Goal: Transaction & Acquisition: Purchase product/service

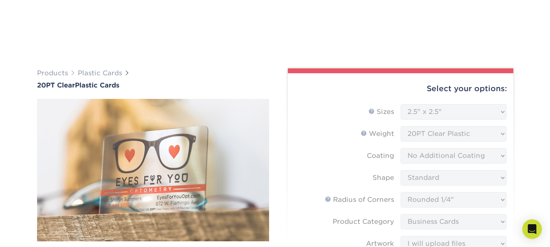
select select "2.50x2.50"
select select "479fbfe7-6a0c-4895-8c9a-81739b7486c9"
select select "3b5148f1-0588-4f88-a218-97bcfdce65c1"
select select "upload"
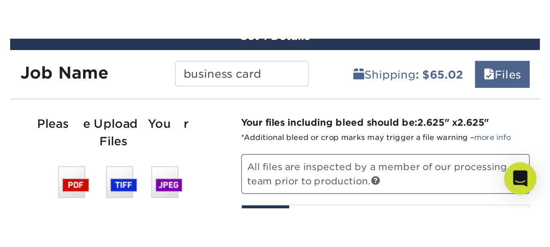
scroll to position [493, 0]
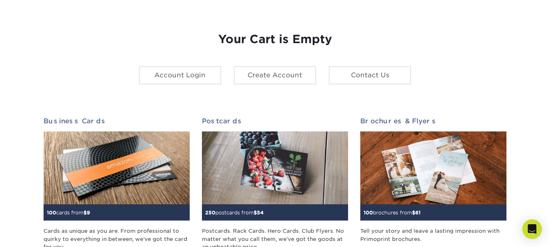
scroll to position [82, 0]
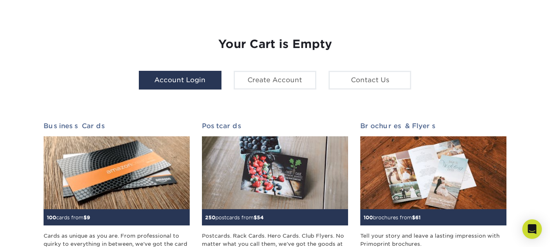
click at [156, 78] on link "Account Login" at bounding box center [180, 80] width 83 height 19
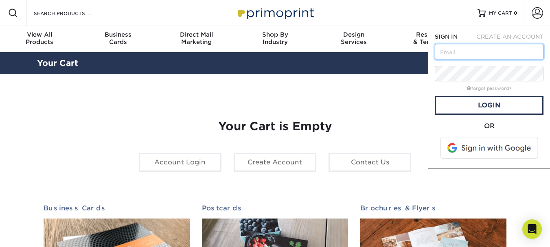
click at [451, 48] on input "text" at bounding box center [489, 51] width 109 height 15
type input "yannatmanagement@gmail.com"
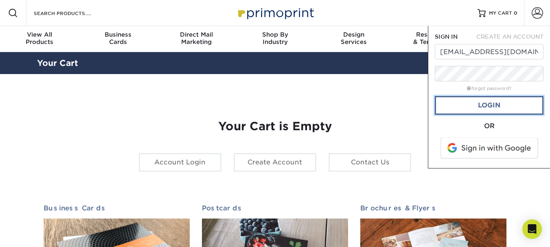
click at [487, 106] on link "Login" at bounding box center [489, 105] width 109 height 19
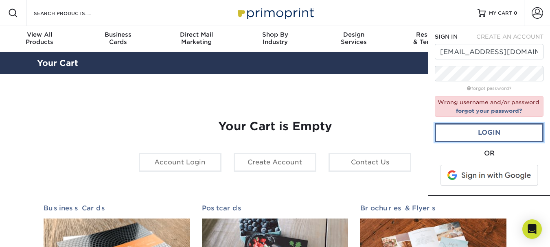
click at [491, 134] on link "Login" at bounding box center [489, 132] width 109 height 19
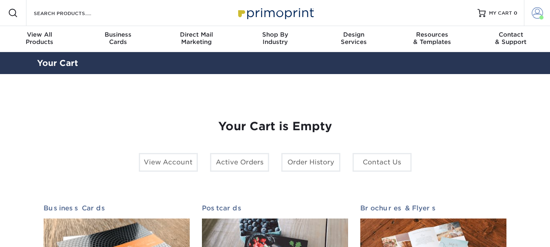
click at [538, 14] on span at bounding box center [536, 12] width 11 height 11
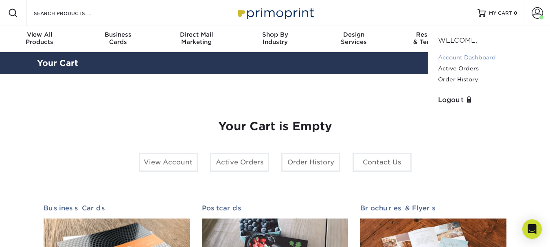
click at [474, 57] on link "Account Dashboard" at bounding box center [489, 57] width 102 height 11
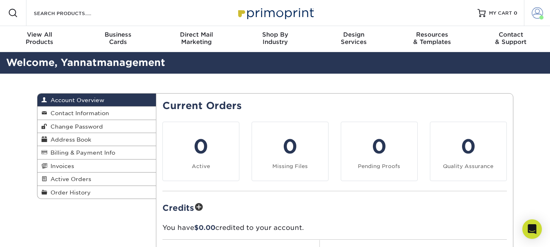
click at [535, 10] on span at bounding box center [536, 12] width 11 height 11
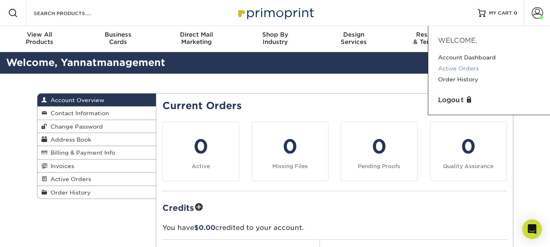
click at [453, 67] on link "Active Orders" at bounding box center [489, 68] width 102 height 11
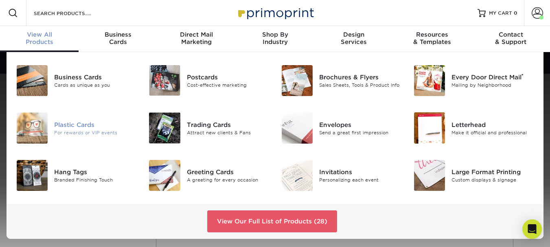
click at [25, 119] on img at bounding box center [32, 127] width 31 height 31
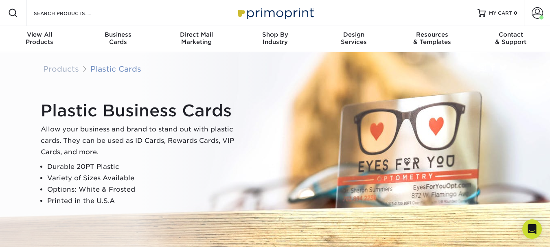
click at [107, 69] on link "Plastic Cards" at bounding box center [115, 68] width 51 height 9
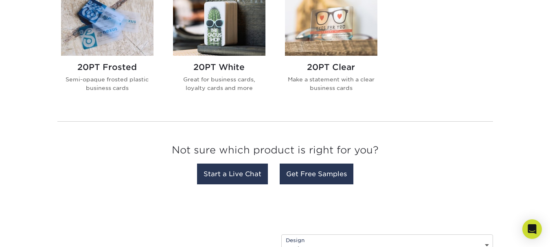
scroll to position [368, 0]
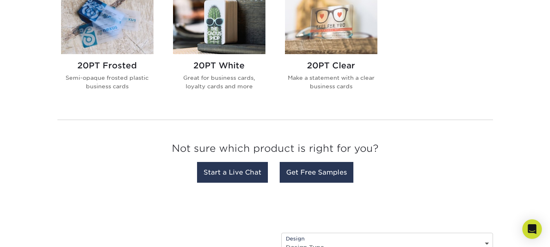
click at [323, 33] on img at bounding box center [331, 22] width 92 height 64
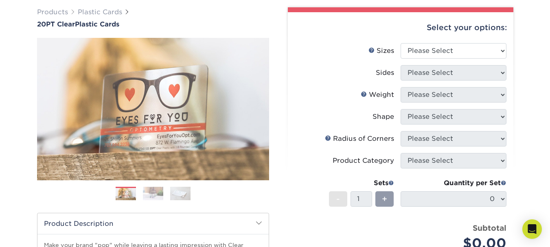
scroll to position [60, 0]
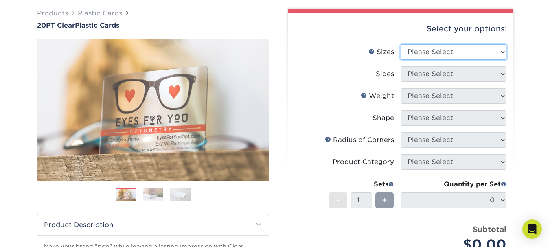
click at [500, 49] on select "Please Select 2" x 3.5" 2.12" x 3.375" 2.5" x 2.5"" at bounding box center [453, 51] width 106 height 15
select select "2.50x2.50"
click at [400, 44] on select "Please Select 2" x 3.5" 2.12" x 3.375" 2.5" x 2.5"" at bounding box center [453, 51] width 106 height 15
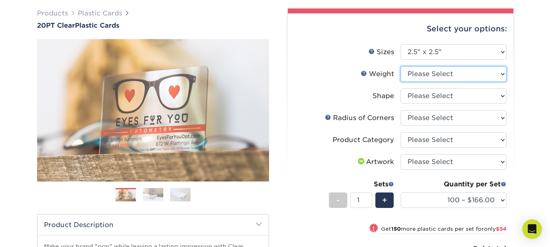
click at [499, 71] on select "Please Select 20PT Clear Plastic" at bounding box center [453, 73] width 106 height 15
select select "20PT Clear Plastic"
click at [400, 66] on select "Please Select 20PT Clear Plastic" at bounding box center [453, 73] width 106 height 15
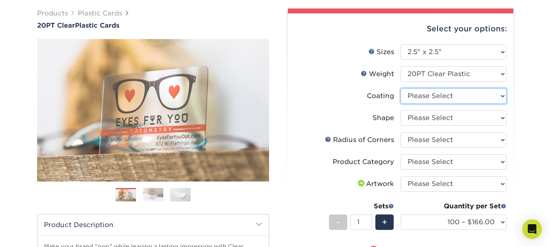
click at [505, 100] on select at bounding box center [453, 95] width 106 height 15
select select "3e7618de-abca-4bda-9f97-8b9129e913d8"
click at [400, 88] on select at bounding box center [453, 95] width 106 height 15
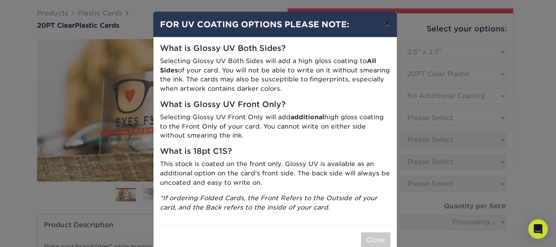
click at [384, 23] on button "×" at bounding box center [387, 23] width 19 height 23
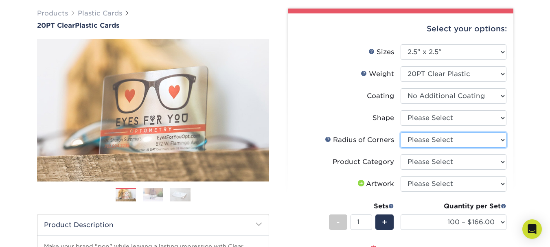
click at [500, 140] on select "Please Select Rounded 1/8" Rounded 1/4"" at bounding box center [453, 139] width 106 height 15
select select "479fbfe7-6a0c-4895-8c9a-81739b7486c9"
click at [400, 132] on select "Please Select Rounded 1/8" Rounded 1/4"" at bounding box center [453, 139] width 106 height 15
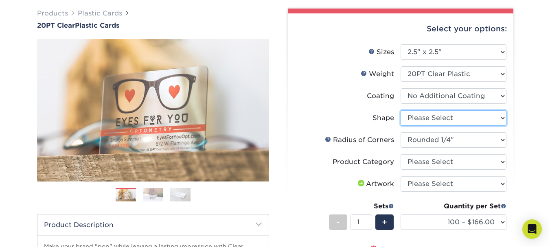
click at [497, 116] on select "Please Select Standard" at bounding box center [453, 117] width 106 height 15
select select "standard"
click at [400, 110] on select "Please Select Standard" at bounding box center [453, 117] width 106 height 15
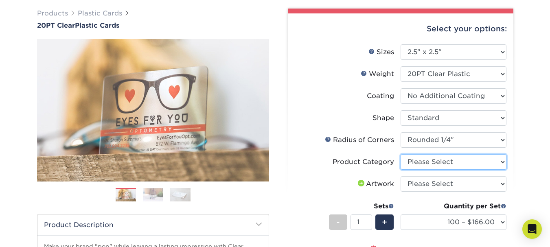
click at [503, 162] on select "Please Select Business Cards" at bounding box center [453, 161] width 106 height 15
select select "3b5148f1-0588-4f88-a218-97bcfdce65c1"
click at [400, 154] on select "Please Select Business Cards" at bounding box center [453, 161] width 106 height 15
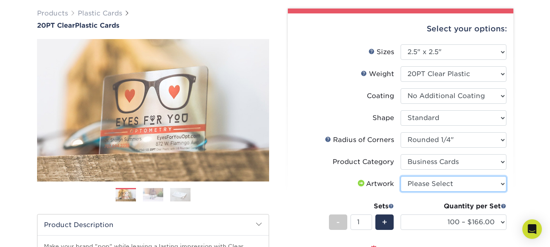
click at [499, 183] on select "Please Select I will upload files I need a design - $100" at bounding box center [453, 183] width 106 height 15
click at [400, 176] on select "Please Select I will upload files I need a design - $100" at bounding box center [453, 183] width 106 height 15
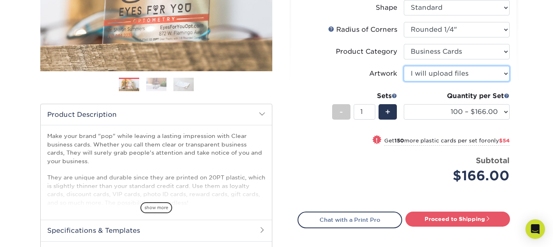
scroll to position [166, 0]
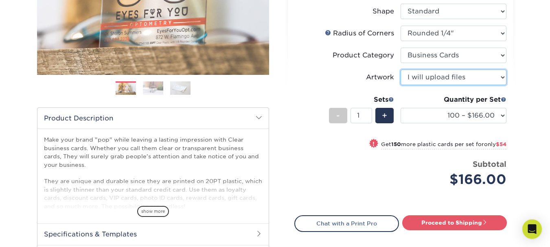
click at [503, 77] on select "Please Select I will upload files I need a design - $100" at bounding box center [453, 77] width 106 height 15
select select "design"
click at [400, 70] on select "Please Select I will upload files I need a design - $100" at bounding box center [453, 77] width 106 height 15
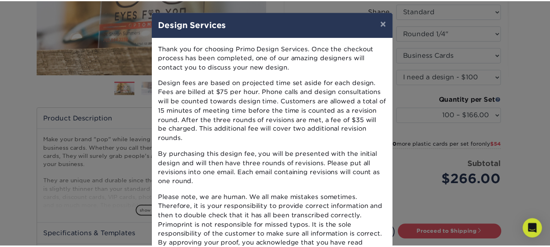
scroll to position [87, 0]
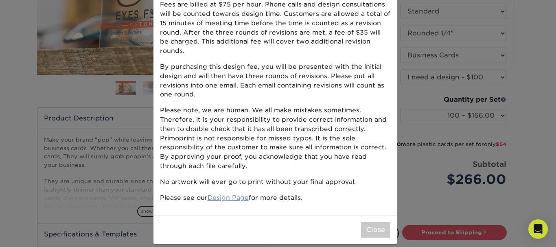
click at [230, 194] on link "Design Page" at bounding box center [228, 198] width 41 height 8
click at [372, 215] on div "Close" at bounding box center [274, 229] width 243 height 29
click at [370, 222] on button "Close" at bounding box center [375, 229] width 29 height 15
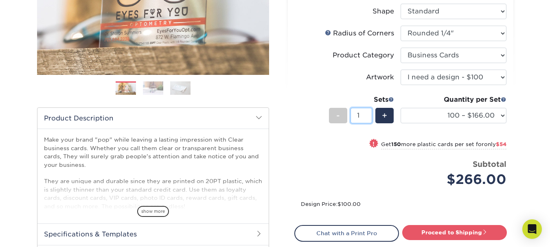
click at [370, 117] on input "1" at bounding box center [361, 115] width 22 height 15
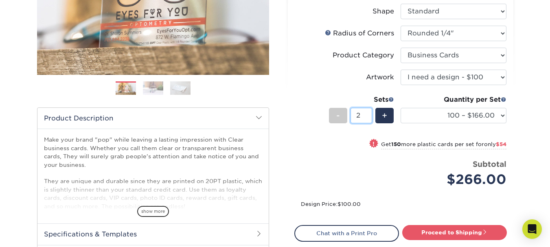
click at [369, 112] on input "2" at bounding box center [361, 115] width 22 height 15
click at [369, 112] on input "3" at bounding box center [361, 115] width 22 height 15
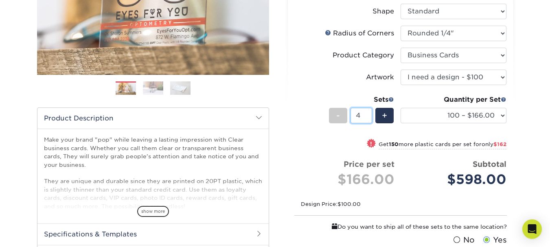
click at [369, 112] on input "4" at bounding box center [361, 115] width 22 height 15
click at [369, 112] on input "5" at bounding box center [361, 115] width 22 height 15
click at [369, 112] on input "6" at bounding box center [361, 115] width 22 height 15
click at [369, 112] on input "7" at bounding box center [361, 115] width 22 height 15
click at [369, 112] on input "8" at bounding box center [361, 115] width 22 height 15
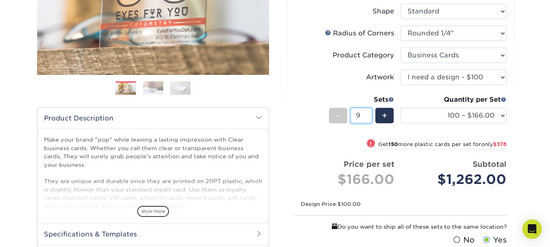
click at [369, 112] on input "9" at bounding box center [361, 115] width 22 height 15
click at [369, 112] on input "10" at bounding box center [361, 115] width 22 height 15
click at [369, 112] on input "11" at bounding box center [361, 115] width 22 height 15
click at [369, 112] on input "12" at bounding box center [361, 115] width 22 height 15
click at [369, 112] on input "13" at bounding box center [361, 115] width 22 height 15
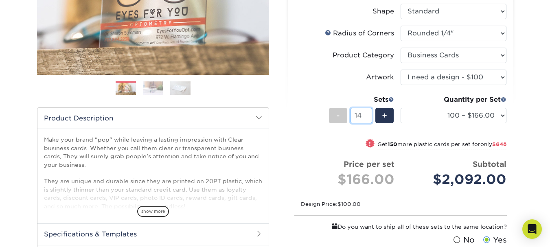
click at [369, 112] on input "14" at bounding box center [361, 115] width 22 height 15
click at [369, 112] on input "15" at bounding box center [361, 115] width 22 height 15
click at [369, 112] on input "16" at bounding box center [361, 115] width 22 height 15
click at [369, 112] on input "17" at bounding box center [361, 115] width 22 height 15
click at [369, 112] on input "18" at bounding box center [361, 115] width 22 height 15
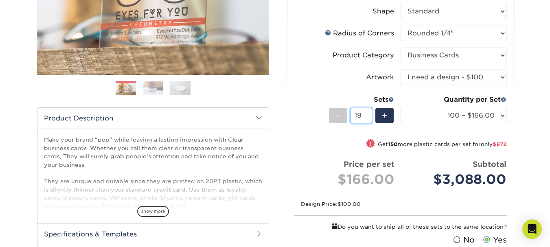
click at [369, 112] on input "19" at bounding box center [361, 115] width 22 height 15
click at [369, 112] on input "20" at bounding box center [361, 115] width 22 height 15
click at [369, 112] on input "21" at bounding box center [361, 115] width 22 height 15
click at [369, 112] on input "22" at bounding box center [361, 115] width 22 height 15
click at [369, 112] on input "23" at bounding box center [361, 115] width 22 height 15
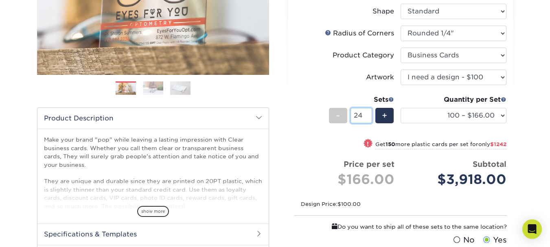
click at [369, 112] on input "24" at bounding box center [361, 115] width 22 height 15
type input "25"
click at [369, 112] on input "25" at bounding box center [361, 115] width 22 height 15
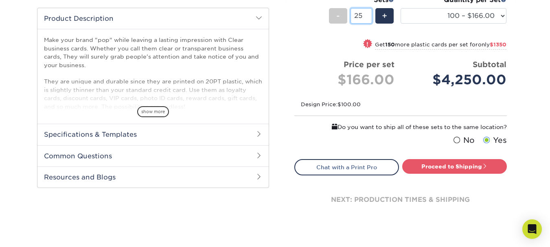
scroll to position [267, 0]
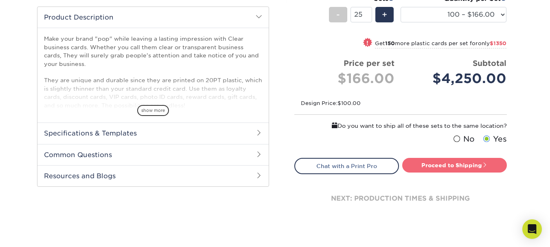
click at [464, 164] on link "Proceed to Shipping" at bounding box center [454, 165] width 105 height 15
type input "Set 1"
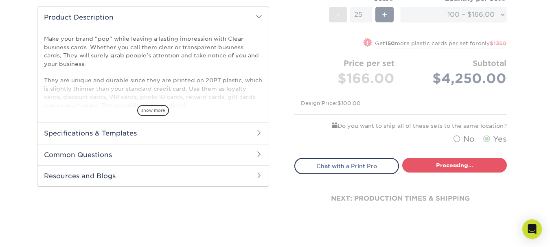
select select "04c03e71-ceea-4235-8d1c-c0fe6d64384d"
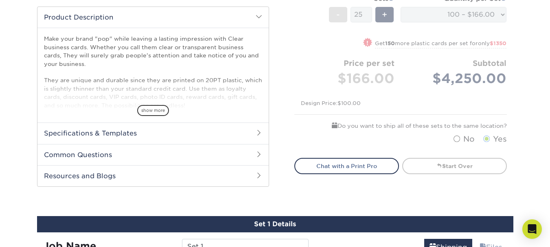
scroll to position [447, 0]
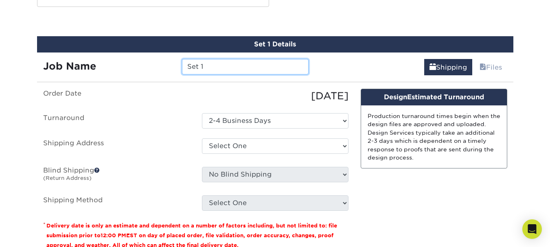
click at [212, 66] on input "Set 1" at bounding box center [245, 66] width 127 height 15
type input "S"
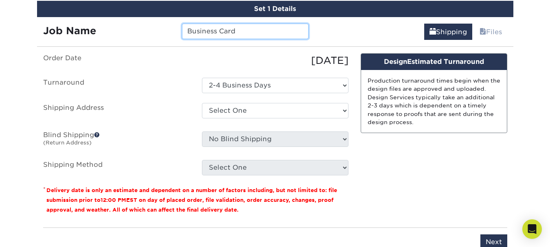
scroll to position [487, 0]
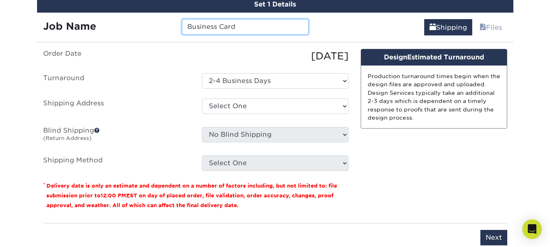
type input "Business Card"
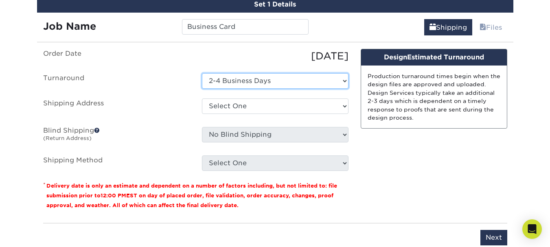
click at [342, 81] on select "Select One 2-4 Business Days" at bounding box center [275, 80] width 147 height 15
click at [202, 73] on select "Select One 2-4 Business Days" at bounding box center [275, 80] width 147 height 15
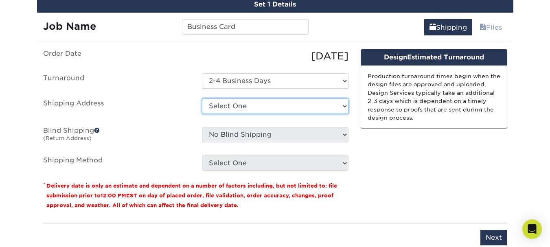
click at [282, 107] on select "Select One Business card + Add New Address" at bounding box center [275, 105] width 147 height 15
select select "284975"
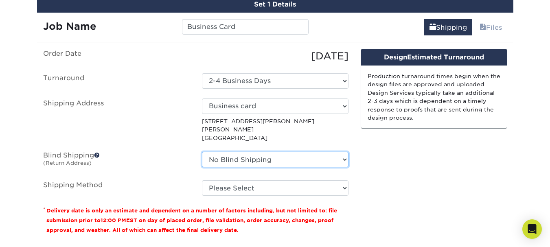
click at [342, 160] on select "No Blind Shipping Business card + Add New Address" at bounding box center [275, 159] width 147 height 15
select select "284975"
click at [202, 152] on select "No Blind Shipping Business card + Add New Address" at bounding box center [275, 159] width 147 height 15
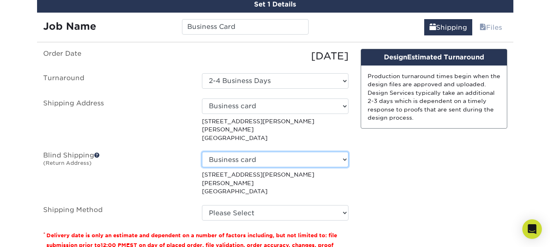
click at [345, 159] on select "No Blind Shipping Business card + Add New Address" at bounding box center [275, 159] width 147 height 15
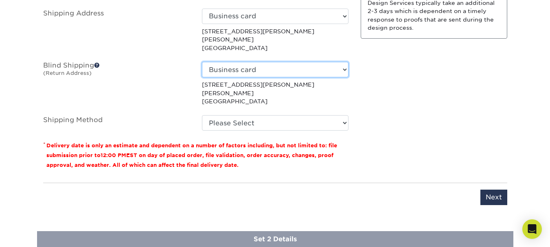
scroll to position [600, 0]
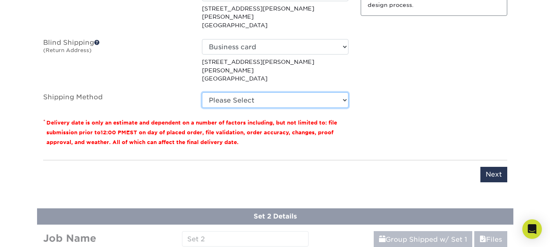
click at [343, 97] on select "Please Select Ground Shipping (+$38.53) 3 Day Shipping Service (+$65.02) 2 Day …" at bounding box center [275, 99] width 147 height 15
select select "12"
click at [202, 92] on select "Please Select Ground Shipping (+$38.53) 3 Day Shipping Service (+$65.02) 2 Day …" at bounding box center [275, 99] width 147 height 15
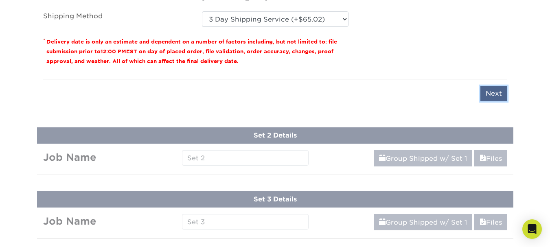
click at [491, 94] on input "Next" at bounding box center [493, 93] width 27 height 15
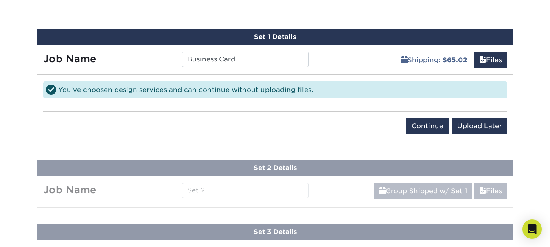
scroll to position [430, 0]
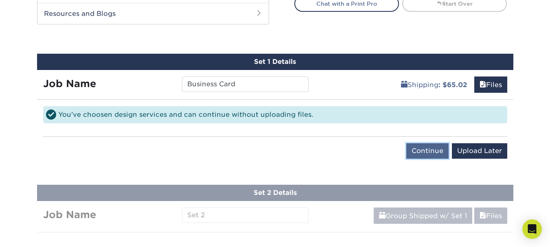
click at [421, 151] on input "Continue" at bounding box center [427, 150] width 42 height 15
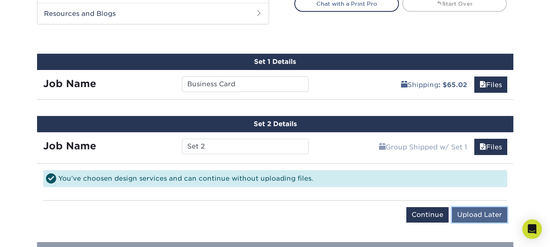
click at [470, 215] on input "Upload Later" at bounding box center [479, 214] width 55 height 15
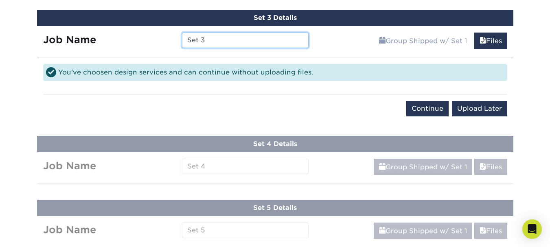
scroll to position [617, 0]
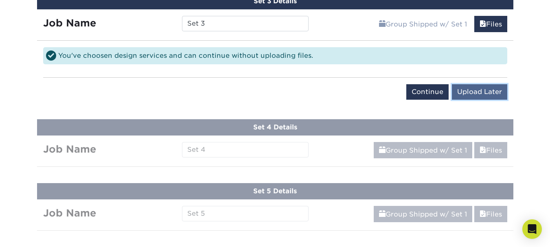
click at [486, 90] on input "Upload Later" at bounding box center [479, 91] width 55 height 15
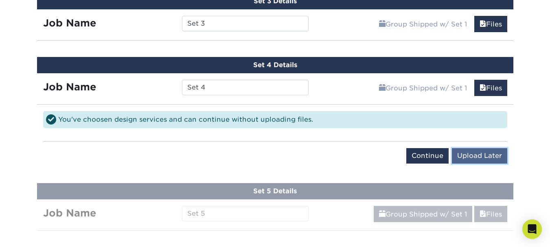
click at [476, 157] on input "Upload Later" at bounding box center [479, 155] width 55 height 15
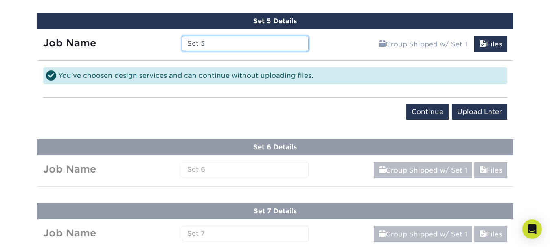
scroll to position [729, 0]
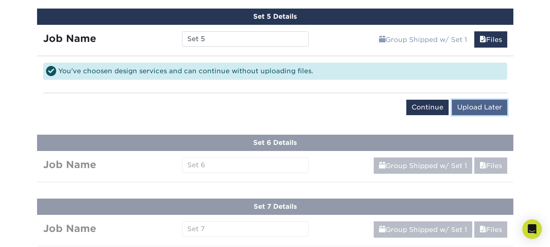
click at [485, 102] on input "Upload Later" at bounding box center [479, 107] width 55 height 15
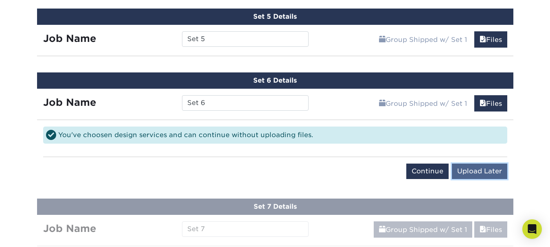
click at [475, 175] on input "Upload Later" at bounding box center [479, 171] width 55 height 15
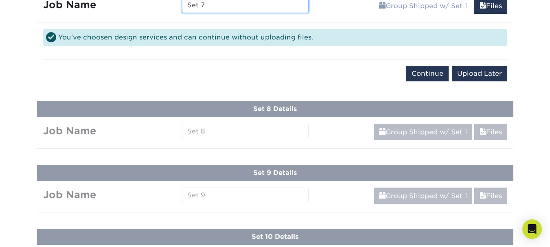
scroll to position [899, 0]
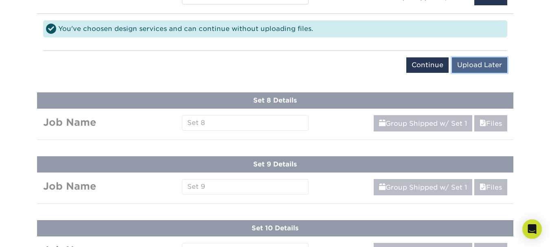
click at [488, 67] on input "Upload Later" at bounding box center [479, 64] width 55 height 15
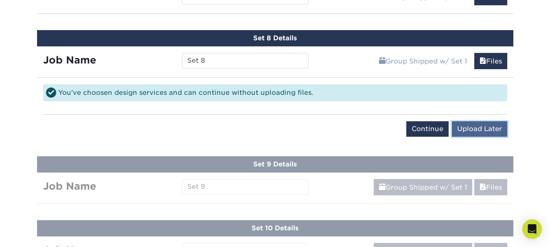
click at [494, 122] on input "Upload Later" at bounding box center [479, 128] width 55 height 15
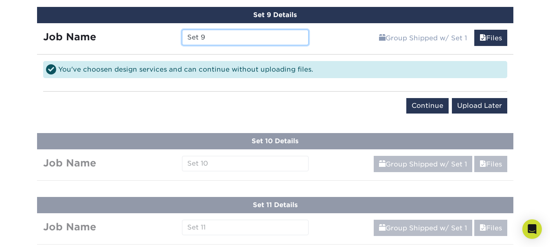
scroll to position [1011, 0]
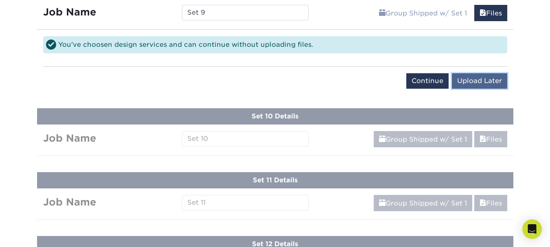
click at [483, 76] on input "Upload Later" at bounding box center [479, 80] width 55 height 15
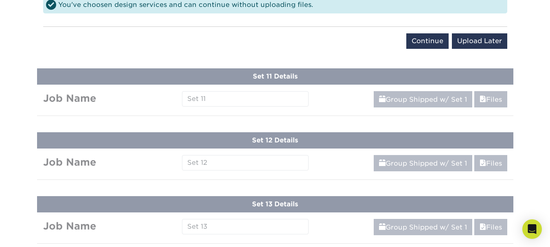
scroll to position [1123, 0]
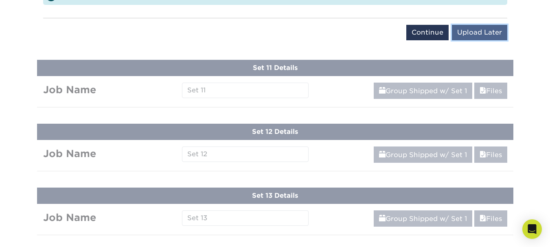
click at [475, 26] on input "Upload Later" at bounding box center [479, 32] width 55 height 15
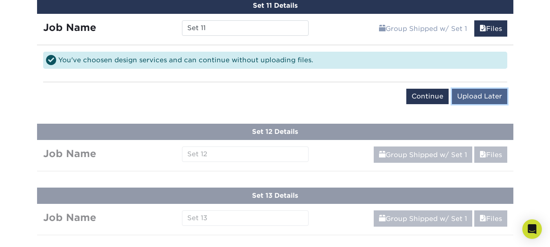
click at [477, 99] on input "Upload Later" at bounding box center [479, 96] width 55 height 15
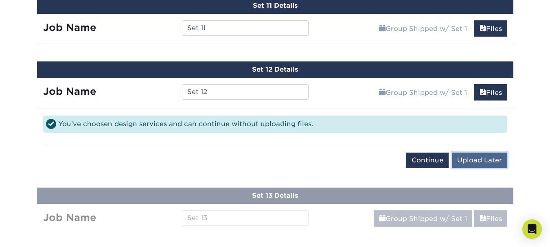
click at [475, 157] on input "Upload Later" at bounding box center [479, 160] width 55 height 15
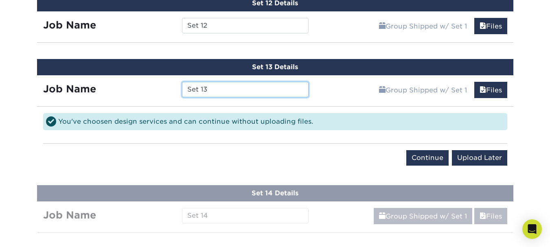
scroll to position [1223, 0]
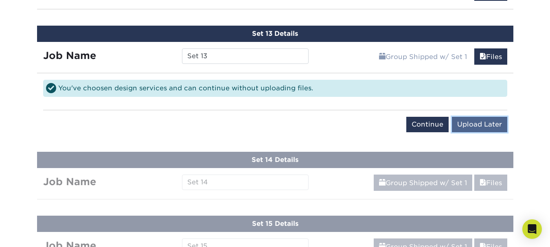
click at [490, 124] on input "Upload Later" at bounding box center [479, 124] width 55 height 15
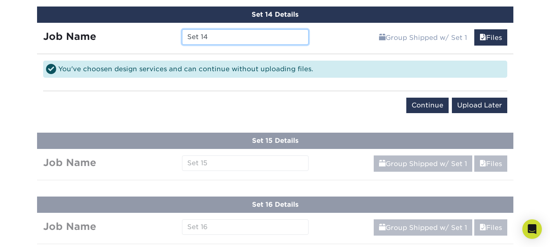
scroll to position [1264, 0]
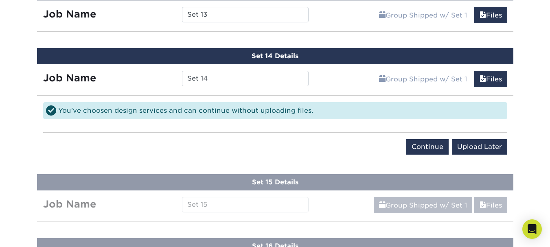
click at [495, 114] on div "You've choosen design services and can continue without uploading files." at bounding box center [275, 110] width 464 height 17
click at [81, 76] on strong "Job Name" at bounding box center [69, 78] width 53 height 12
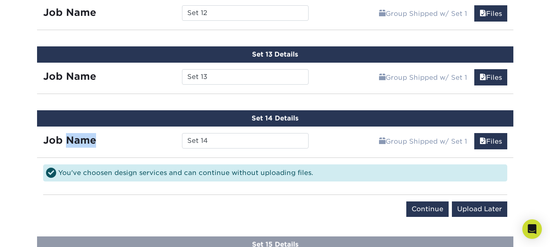
scroll to position [1293, 0]
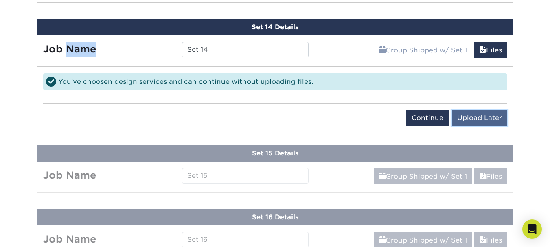
click at [479, 118] on input "Upload Later" at bounding box center [479, 117] width 55 height 15
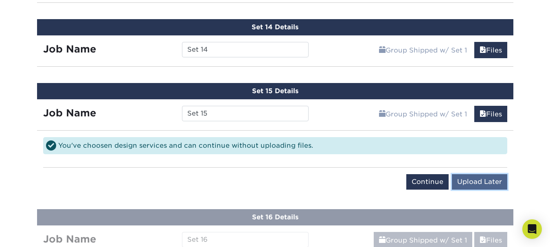
click at [479, 181] on input "Upload Later" at bounding box center [479, 181] width 55 height 15
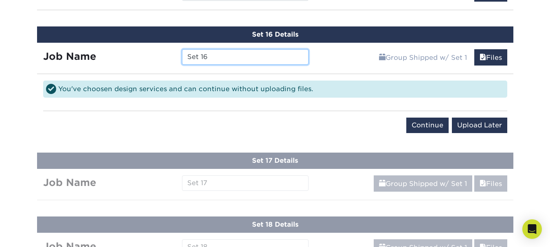
scroll to position [1451, 0]
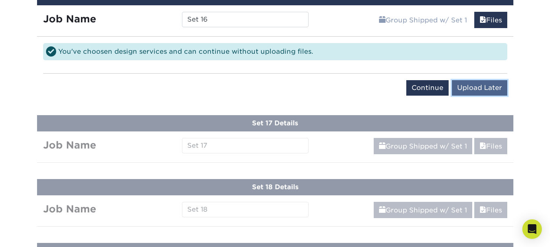
click at [477, 89] on input "Upload Later" at bounding box center [479, 87] width 55 height 15
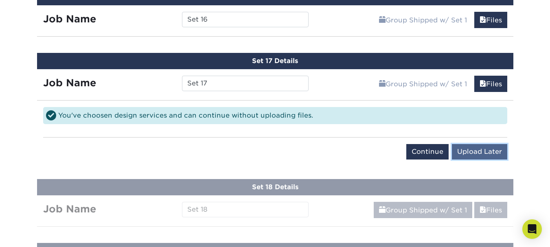
click at [482, 155] on input "Upload Later" at bounding box center [479, 151] width 55 height 15
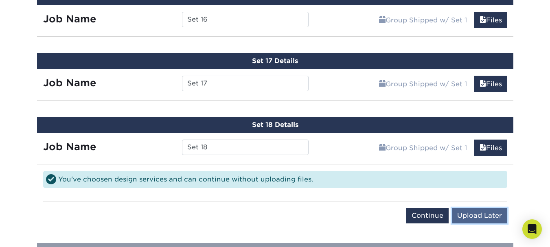
click at [480, 215] on input "Upload Later" at bounding box center [479, 215] width 55 height 15
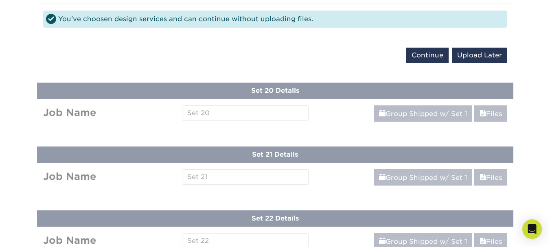
scroll to position [1692, 0]
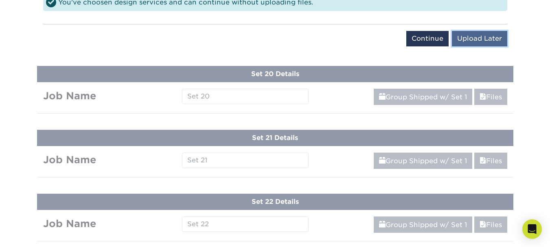
click at [487, 44] on input "Upload Later" at bounding box center [479, 38] width 55 height 15
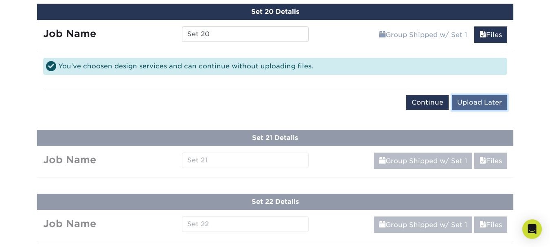
click at [482, 102] on input "Upload Later" at bounding box center [479, 102] width 55 height 15
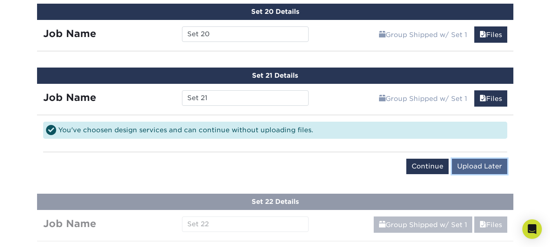
click at [479, 164] on input "Upload Later" at bounding box center [479, 166] width 55 height 15
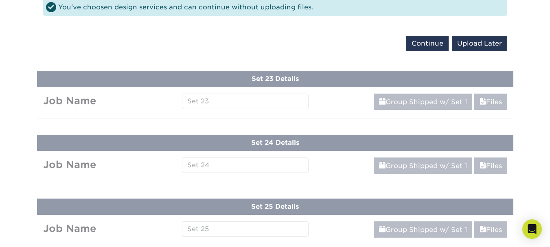
scroll to position [1883, 0]
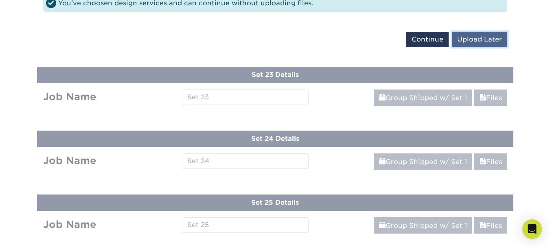
click at [472, 38] on input "Upload Later" at bounding box center [479, 39] width 55 height 15
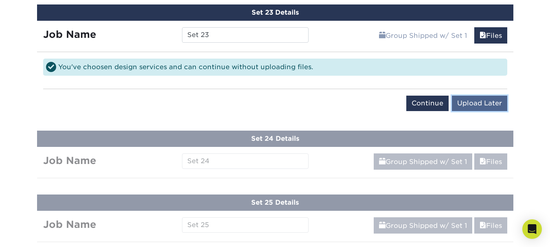
click at [469, 101] on input "Upload Later" at bounding box center [479, 103] width 55 height 15
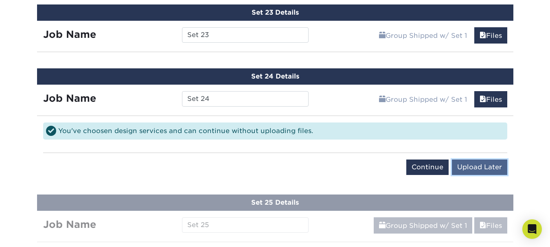
click at [470, 161] on input "Upload Later" at bounding box center [479, 167] width 55 height 15
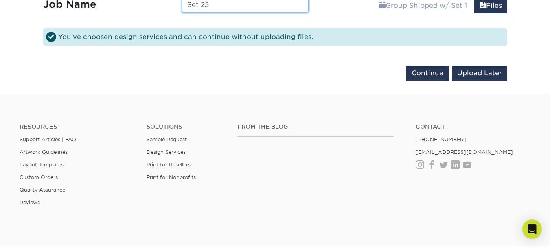
scroll to position [2062, 0]
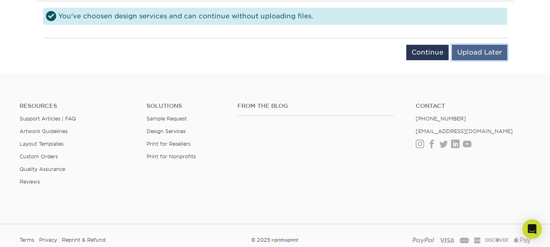
click at [483, 55] on input "Upload Later" at bounding box center [479, 52] width 55 height 15
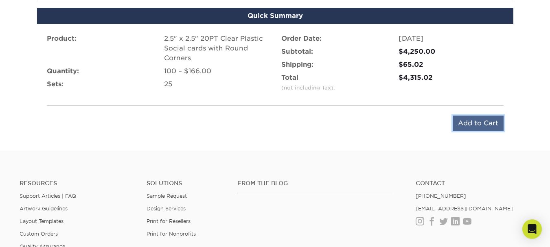
click at [481, 125] on input "Add to Cart" at bounding box center [478, 123] width 51 height 15
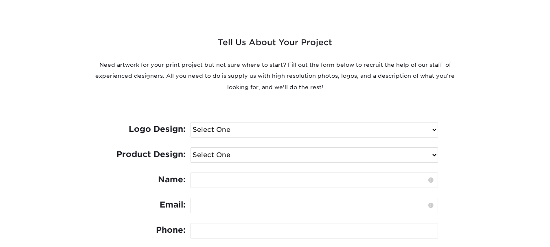
scroll to position [364, 0]
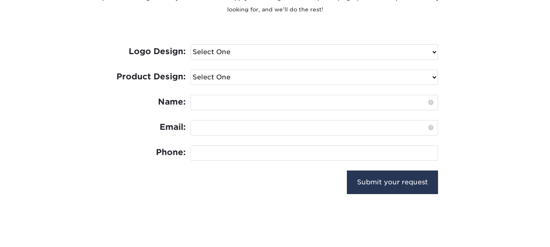
click at [435, 49] on select "Select One I need a logo design: $300 No thank you" at bounding box center [314, 52] width 247 height 15
select select "Need Logo - $300"
click at [191, 45] on select "Select One I need a logo design: $300 No thank you" at bounding box center [314, 52] width 247 height 15
click at [433, 75] on select "Select One Logo Design Only Design Edits Banner Design: $50.00 Bookmark Design:…" at bounding box center [314, 77] width 247 height 15
select select "Logo Design Only"
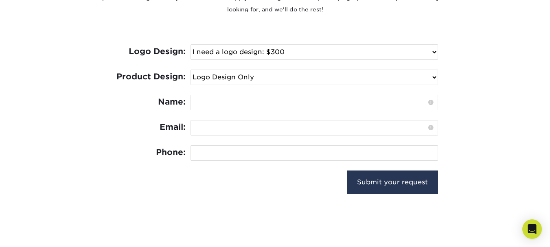
click at [191, 70] on select "Select One Logo Design Only Design Edits Banner Design: $50.00 Bookmark Design:…" at bounding box center [314, 77] width 247 height 15
click at [250, 101] on input "text" at bounding box center [314, 102] width 247 height 15
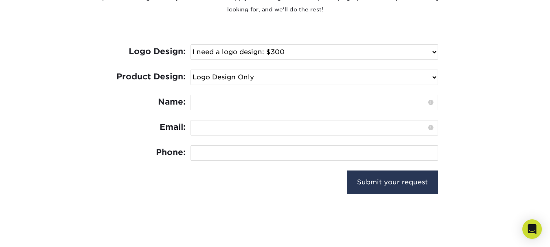
click at [206, 104] on input "text" at bounding box center [314, 102] width 247 height 15
paste input "Yannat management company"
type input "Yannat management company"
click at [214, 127] on input "email" at bounding box center [314, 127] width 247 height 15
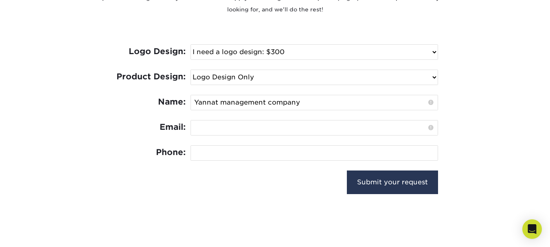
type input "yannatmanagement@gmail.com"
click at [225, 144] on div "Email: yannatmanagement@gmail.com" at bounding box center [275, 132] width 326 height 25
click at [218, 153] on input "tel" at bounding box center [314, 153] width 247 height 15
click at [350, 144] on div "Email: yannatmanagement@gmail.com" at bounding box center [275, 132] width 326 height 25
click at [236, 155] on input "tel" at bounding box center [314, 153] width 247 height 15
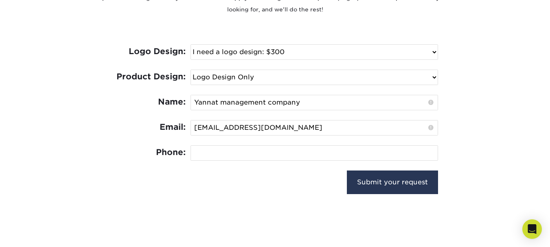
paste input "[PHONE_NUMBER]"
type input "[PHONE_NUMBER]"
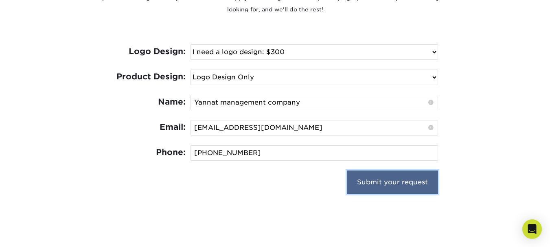
click at [395, 183] on input "Submit your request" at bounding box center [392, 183] width 91 height 24
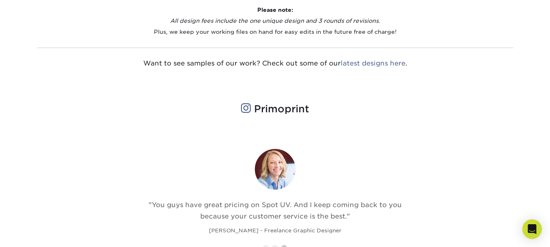
scroll to position [516, 0]
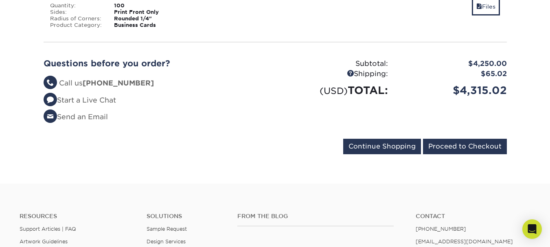
scroll to position [2130, 0]
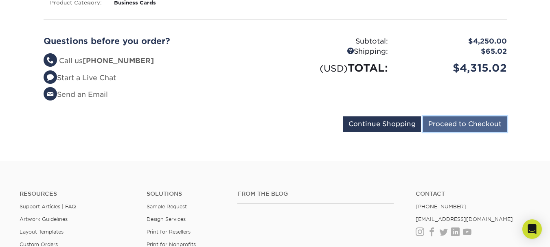
click at [457, 117] on input "Proceed to Checkout" at bounding box center [465, 123] width 84 height 15
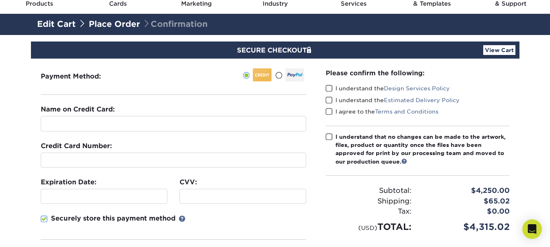
scroll to position [37, 0]
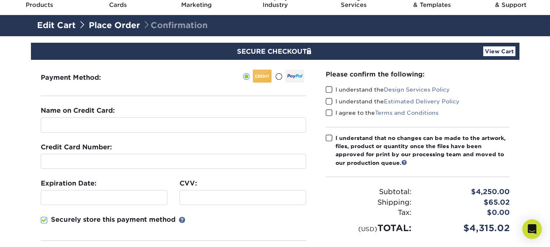
click at [328, 90] on span at bounding box center [329, 90] width 7 height 8
click at [0, 0] on input "I understand the Design Services Policy" at bounding box center [0, 0] width 0 height 0
click at [330, 103] on span at bounding box center [329, 102] width 7 height 8
click at [0, 0] on input "I understand the Estimated Delivery Policy" at bounding box center [0, 0] width 0 height 0
click at [328, 113] on span at bounding box center [329, 113] width 7 height 8
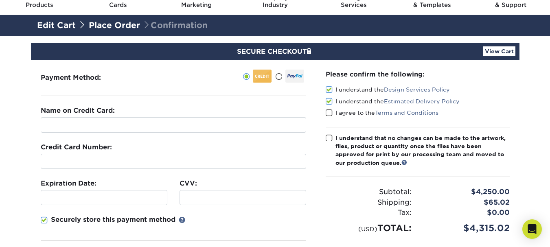
click at [0, 0] on input "I agree to the Terms and Conditions" at bounding box center [0, 0] width 0 height 0
click at [328, 137] on span at bounding box center [329, 138] width 7 height 8
click at [0, 0] on input "I understand that no changes can be made to the artwork, files, product or quan…" at bounding box center [0, 0] width 0 height 0
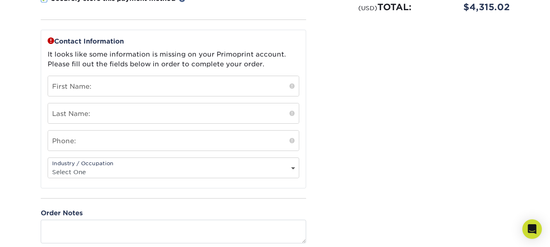
scroll to position [254, 0]
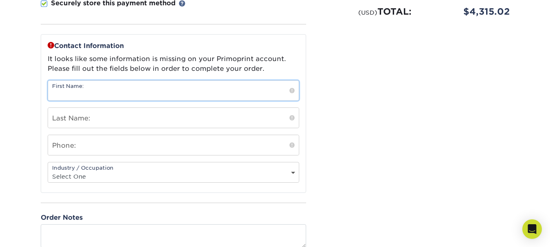
click at [139, 92] on input "text" at bounding box center [173, 91] width 251 height 20
type input "wealth"
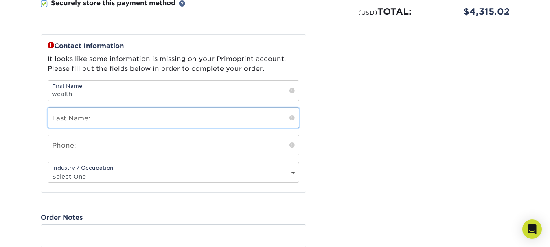
type input "Al Ghurair"
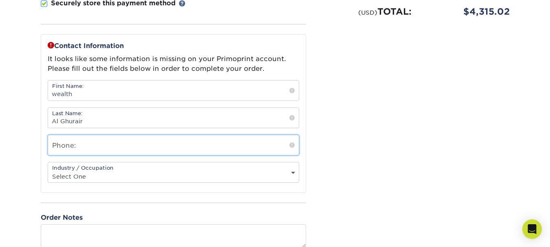
click at [93, 146] on input "text" at bounding box center [173, 145] width 251 height 20
click at [391, 173] on div "Please confirm the following: I understand the Design Services Policy I underst…" at bounding box center [417, 50] width 203 height 414
click at [95, 141] on input "text" at bounding box center [173, 145] width 251 height 20
paste input "[PHONE_NUMBER]"
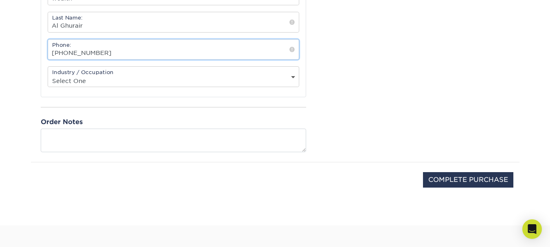
scroll to position [386, 0]
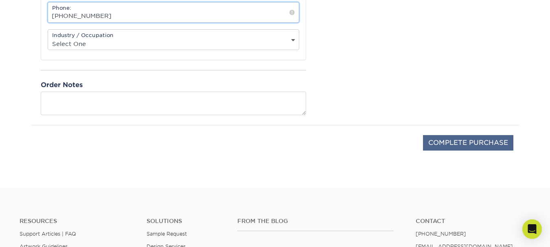
type input "[PHONE_NUMBER]"
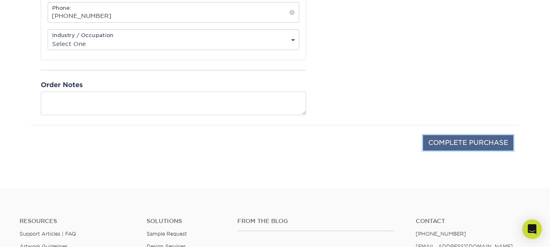
click at [464, 145] on input "COMPLETE PURCHASE" at bounding box center [468, 142] width 90 height 15
type input "COMPLETE PURCHASE"
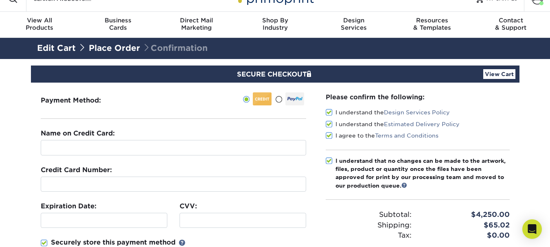
scroll to position [0, 0]
